Goal: Register for event/course

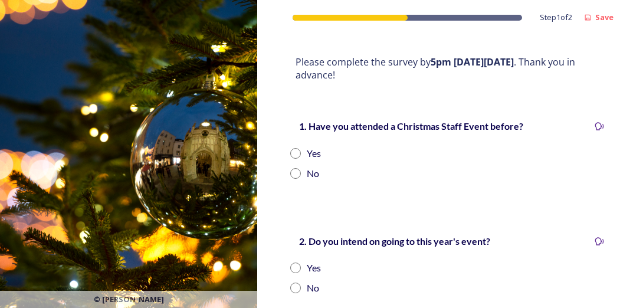
scroll to position [251, 0]
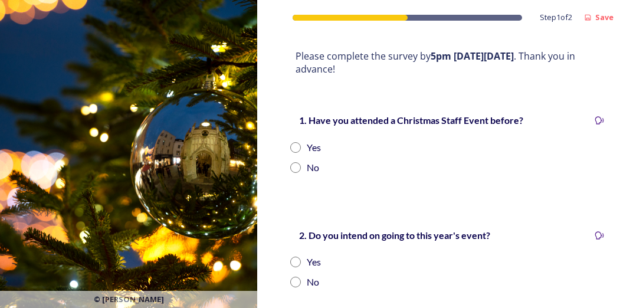
click at [297, 147] on input "radio" at bounding box center [295, 147] width 11 height 11
radio input "true"
click at [297, 260] on input "radio" at bounding box center [295, 262] width 11 height 11
radio input "true"
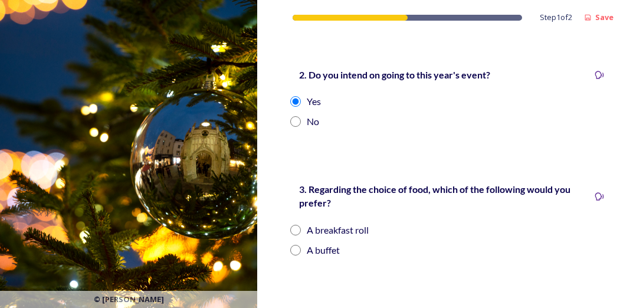
scroll to position [414, 0]
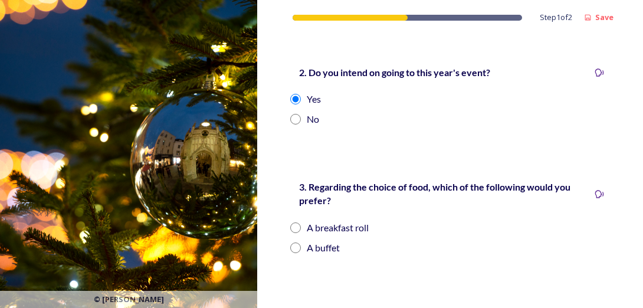
click at [294, 221] on div "A breakfast roll" at bounding box center [450, 228] width 320 height 14
radio input "true"
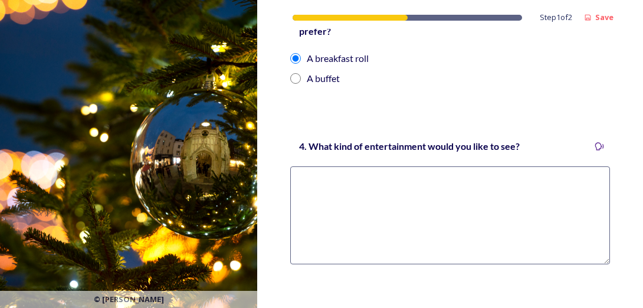
scroll to position [600, 0]
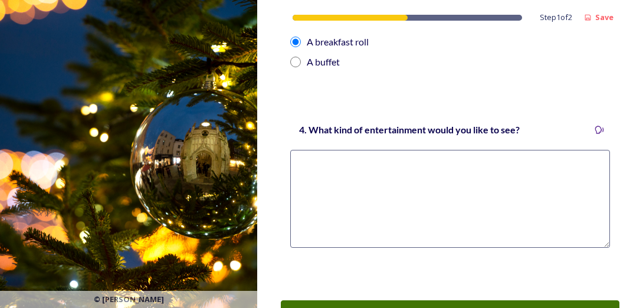
click at [420, 190] on textarea at bounding box center [450, 199] width 320 height 98
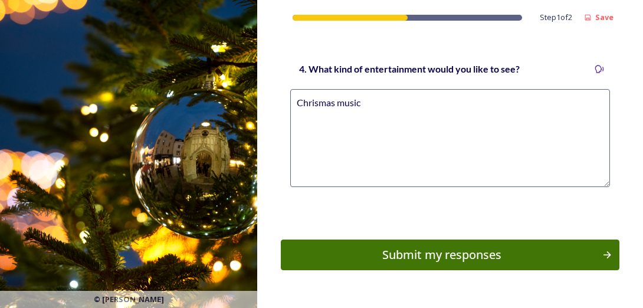
scroll to position [658, 0]
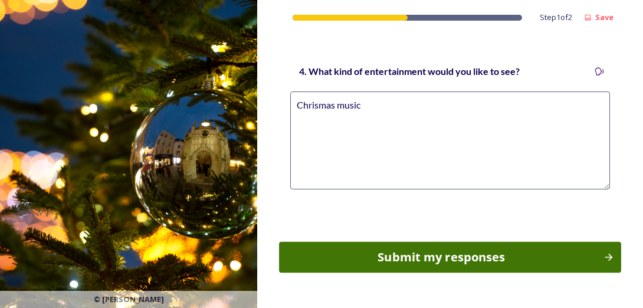
type textarea "Chrismas music"
click at [525, 252] on div "Submit my responses" at bounding box center [442, 257] width 312 height 18
